Goal: Task Accomplishment & Management: Complete application form

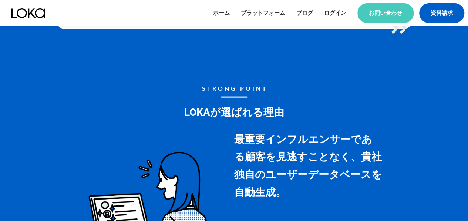
scroll to position [3272, 0]
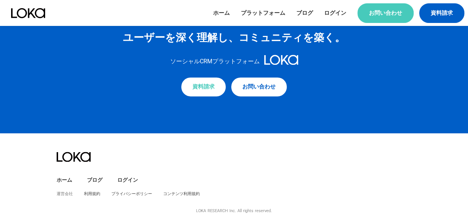
click at [66, 193] on link "運営会社" at bounding box center [65, 194] width 16 height 6
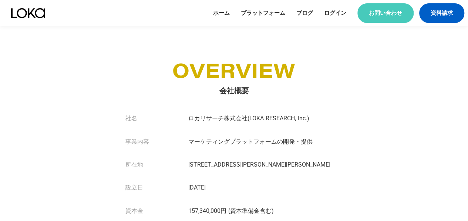
scroll to position [284, 0]
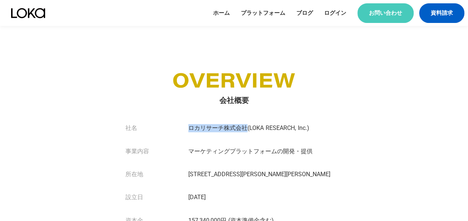
drag, startPoint x: 195, startPoint y: 125, endPoint x: 247, endPoint y: 127, distance: 52.2
click at [247, 127] on p "ロカリサーチ株式会社(LOKA RESEARCH, Inc.)" at bounding box center [248, 128] width 121 height 8
copy p "ロカリサーチ株式会社"
click at [374, 12] on link "お問い合わせ" at bounding box center [385, 13] width 56 height 20
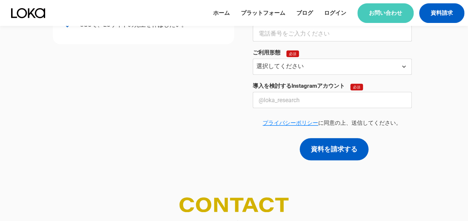
scroll to position [446, 0]
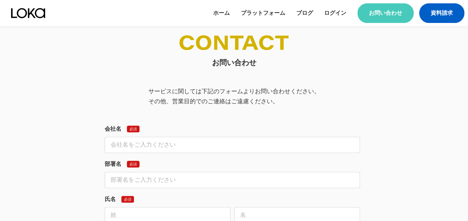
click at [221, 145] on input "text" at bounding box center [232, 144] width 255 height 16
type input "株式会社ADDICT ONE"
type input "[PERSON_NAME]"
type input "亘理"
type input "[EMAIL_ADDRESS][DOMAIN_NAME]"
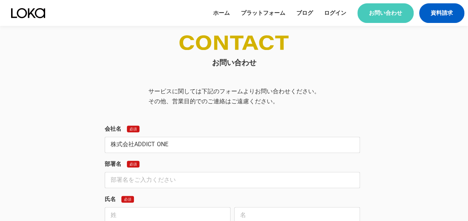
type input "0368211469"
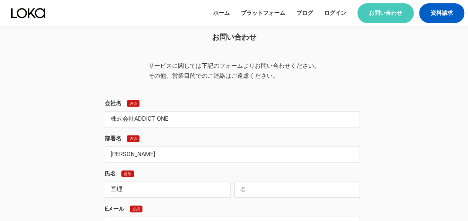
scroll to position [483, 0]
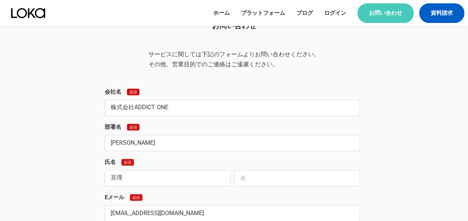
drag, startPoint x: 151, startPoint y: 147, endPoint x: 86, endPoint y: 153, distance: 65.4
click at [85, 153] on div "お問い合わせ サービスに関しては下記のフォームよりお問い合わせください。 その他、営業目的でのご連絡はご遠慮ください。 会社名 必須 株式会社ADDICT O…" at bounding box center [234, 225] width 355 height 454
click at [127, 146] on input "text" at bounding box center [232, 143] width 255 height 16
click at [219, 151] on input "text" at bounding box center [232, 143] width 255 height 16
click at [206, 182] on input "亘理" at bounding box center [168, 178] width 126 height 16
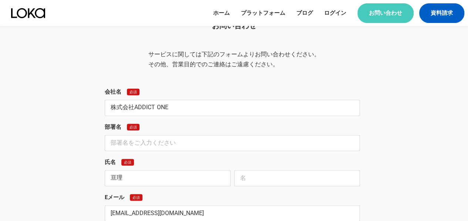
click at [263, 186] on input "text" at bounding box center [297, 178] width 126 height 16
type input "[PERSON_NAME]"
click at [146, 137] on input "text" at bounding box center [232, 143] width 255 height 16
paste input "SNS運用代行事業部"
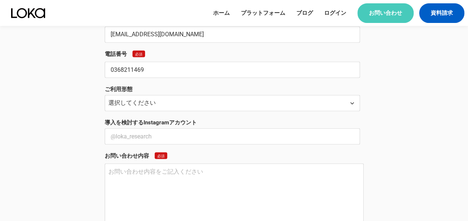
scroll to position [668, 0]
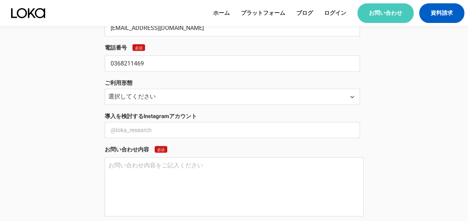
type input "SNS運用代行事業部"
click at [135, 104] on select "選択してください 自社での導入 代理店として顧客へ提案 その他" at bounding box center [232, 96] width 255 height 16
select select "その他"
click at [105, 92] on select "選択してください 自社での導入 代理店として顧客へ提案 その他" at bounding box center [232, 96] width 255 height 16
click at [135, 175] on textarea at bounding box center [234, 186] width 259 height 59
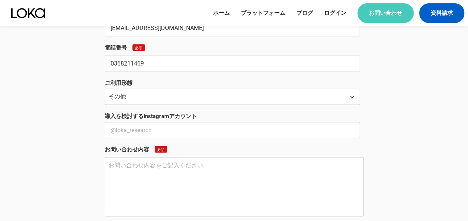
click at [160, 176] on textarea at bounding box center [234, 186] width 259 height 59
paste textarea "【lor】ipsumdolorsitametc adipis。 elitSEDDOE TEMpo、IncIdiduntutlaboreetdol、magnaa…"
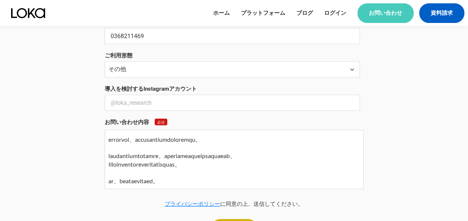
scroll to position [756, 0]
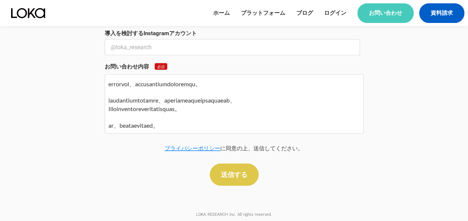
type textarea "【lor】ipsumdolorsitametc adipis。 elitSEDDOE TEMpo、IncIdiduntutlaboreetdol、magnaa…"
click at [234, 174] on p "送信する" at bounding box center [234, 174] width 27 height 7
click at [137, 48] on input "text" at bounding box center [232, 47] width 255 height 16
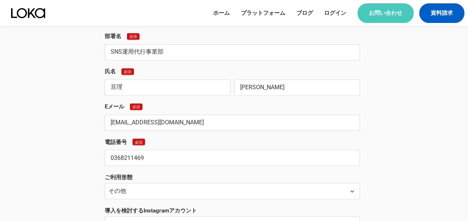
scroll to position [571, 0]
